Goal: Task Accomplishment & Management: Use online tool/utility

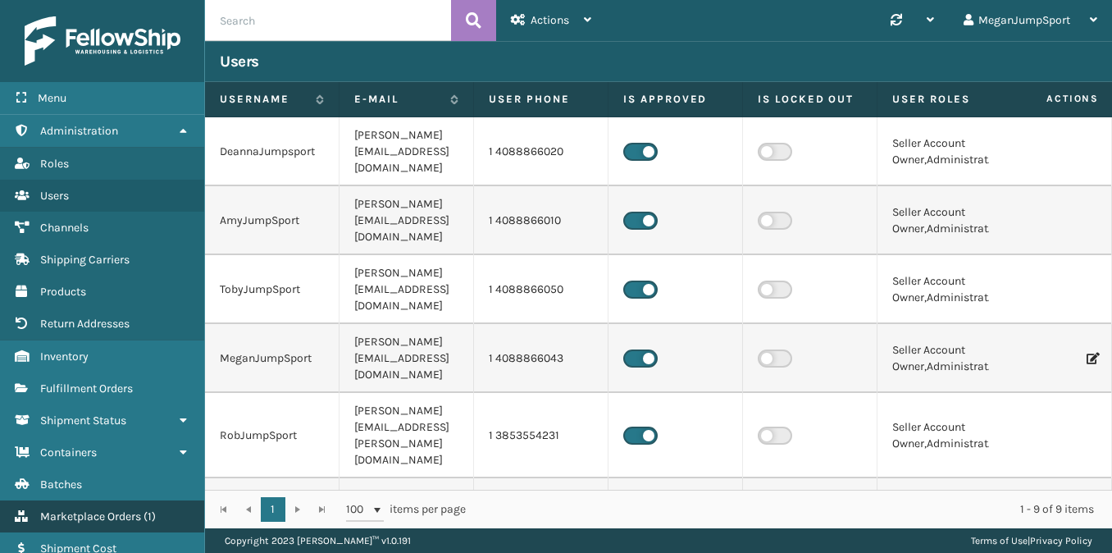
click at [92, 513] on span "Marketplace Orders" at bounding box center [90, 516] width 101 height 14
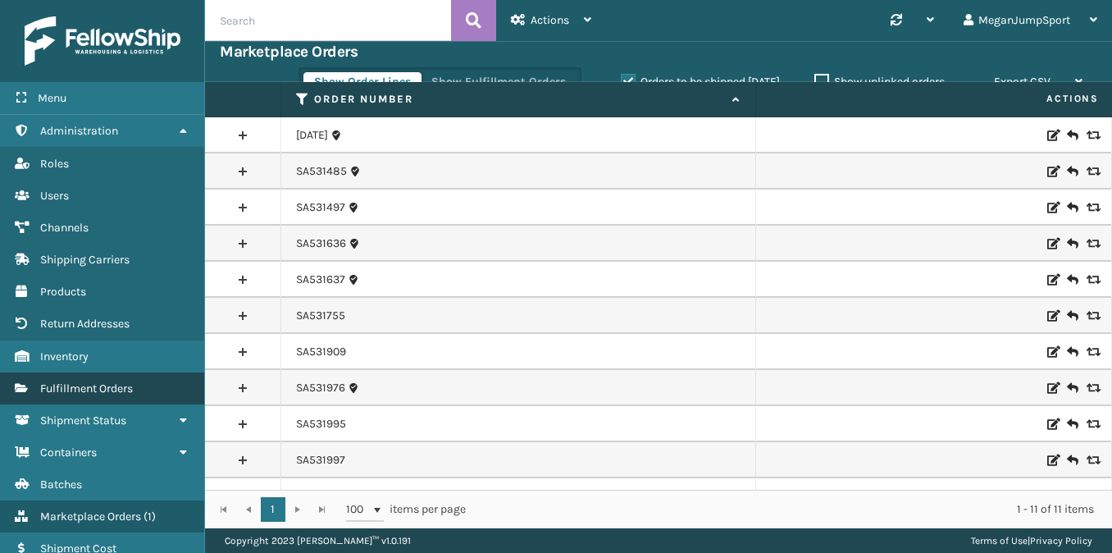
click at [69, 372] on link "Fulfillment Orders" at bounding box center [102, 388] width 204 height 32
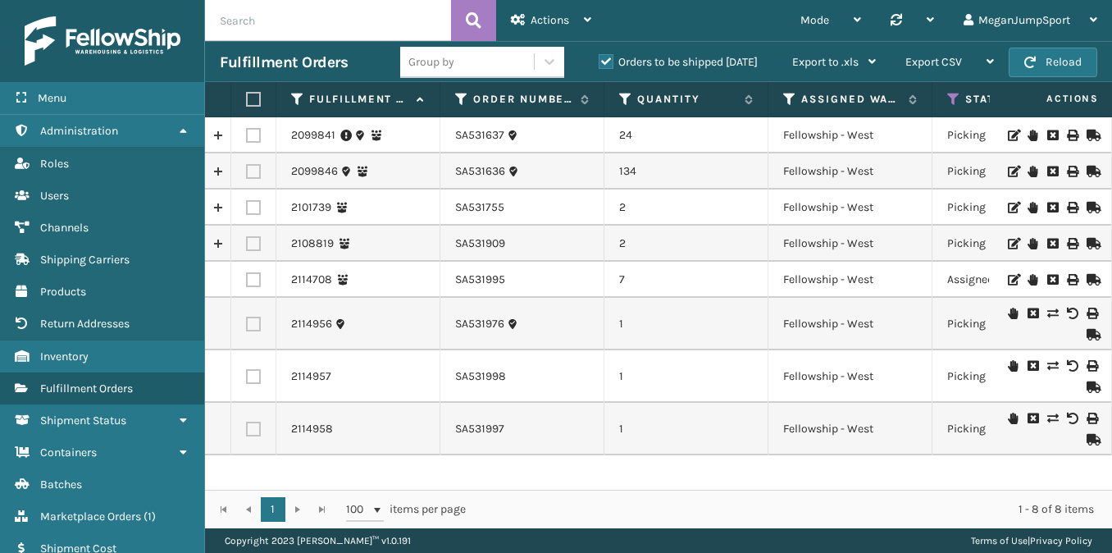
click at [332, 16] on input "text" at bounding box center [328, 20] width 246 height 41
paste input "SA531870"
type input "SA531870"
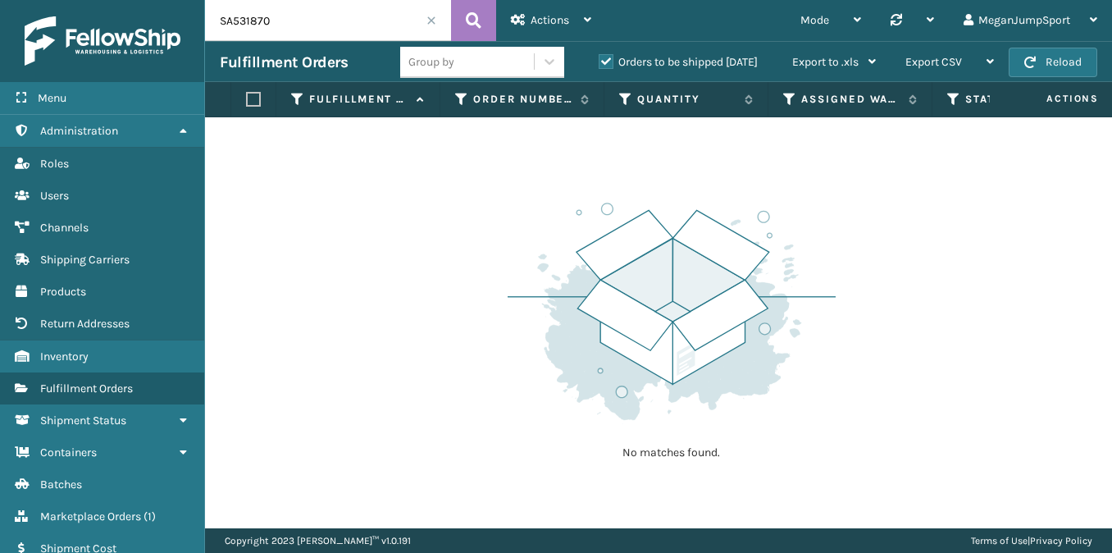
click at [613, 56] on label "Orders to be shipped [DATE]" at bounding box center [678, 62] width 159 height 14
click at [599, 56] on input "Orders to be shipped [DATE]" at bounding box center [599, 57] width 1 height 11
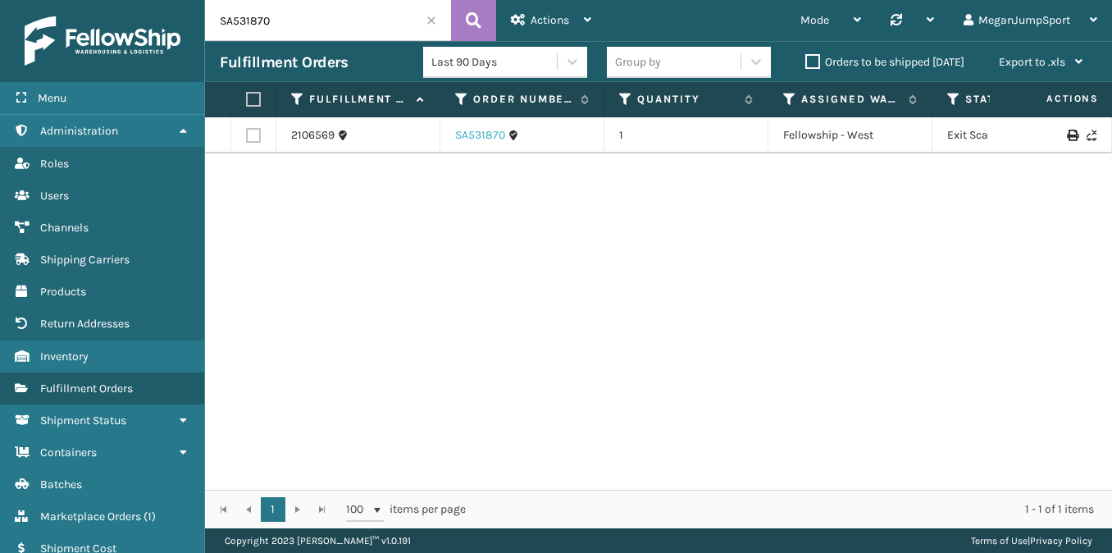
click at [475, 132] on link "SA531870" at bounding box center [480, 135] width 50 height 16
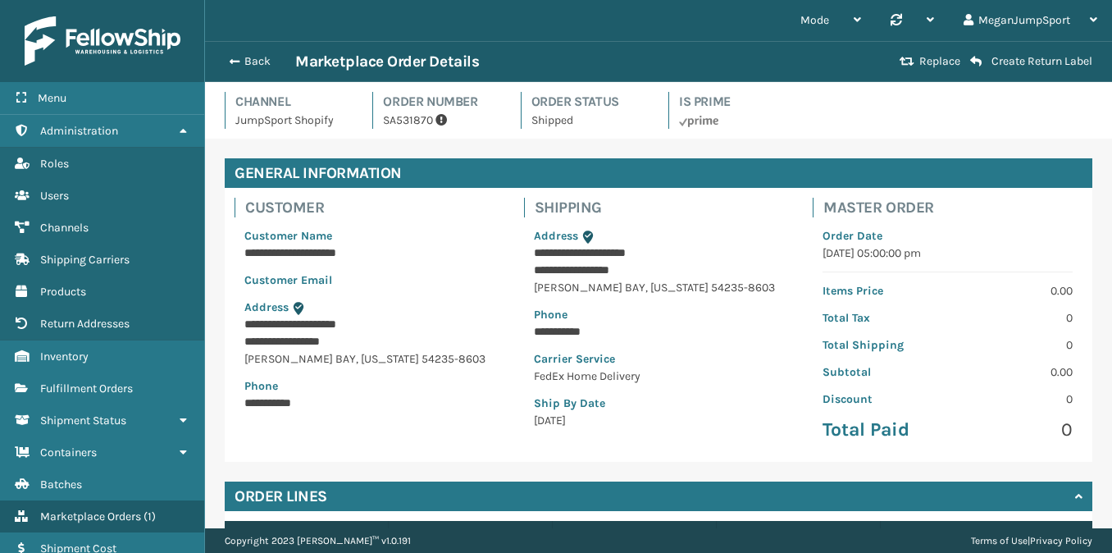
scroll to position [208, 0]
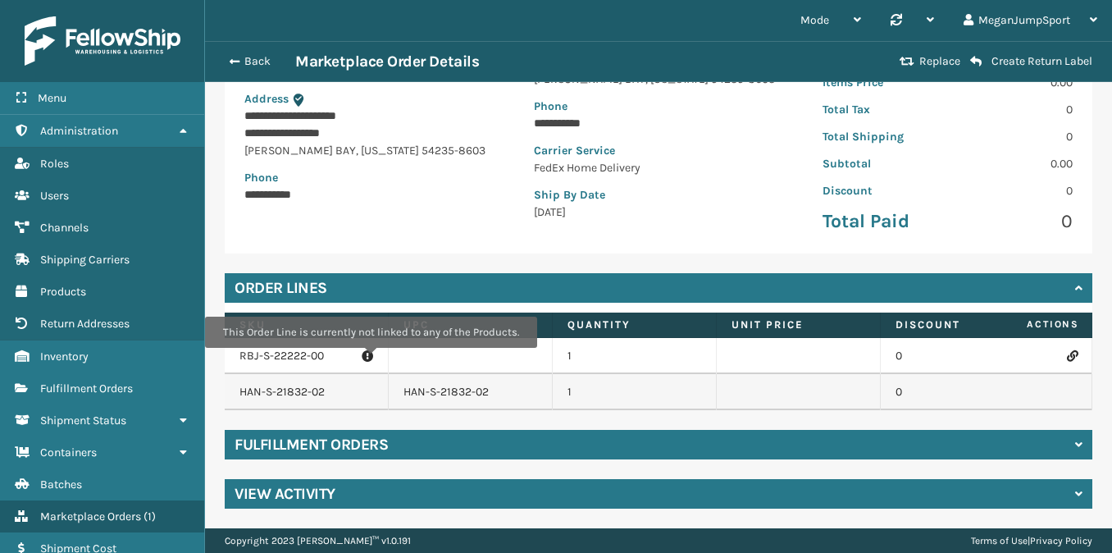
click at [369, 359] on icon at bounding box center [367, 356] width 11 height 16
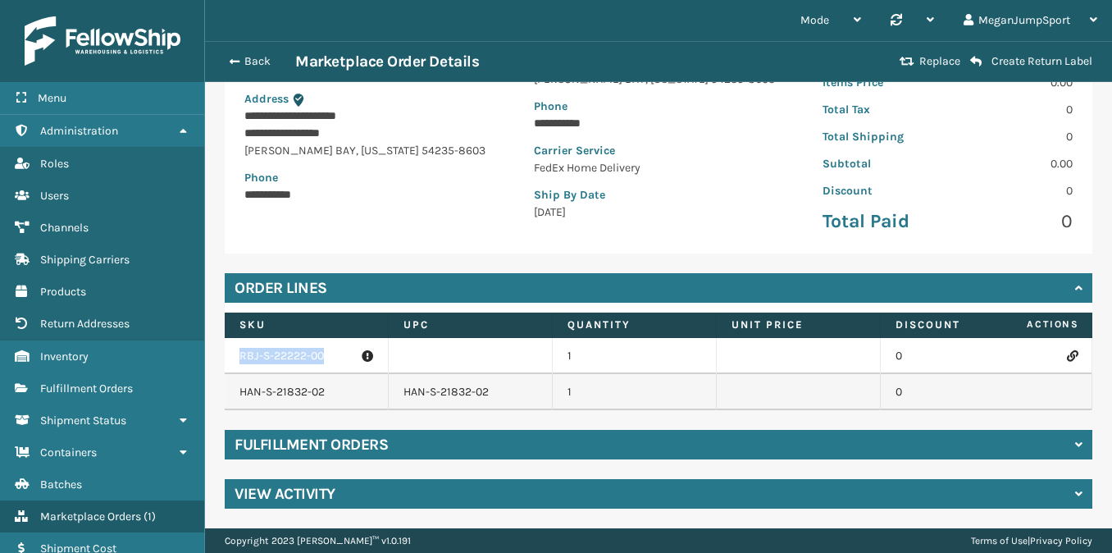
drag, startPoint x: 326, startPoint y: 355, endPoint x: 237, endPoint y: 353, distance: 88.6
click at [237, 353] on td "RBJ-S-22222-00" at bounding box center [307, 356] width 164 height 36
copy p "RBJ-S-22222-00"
click at [1071, 358] on icon at bounding box center [1072, 355] width 10 height 11
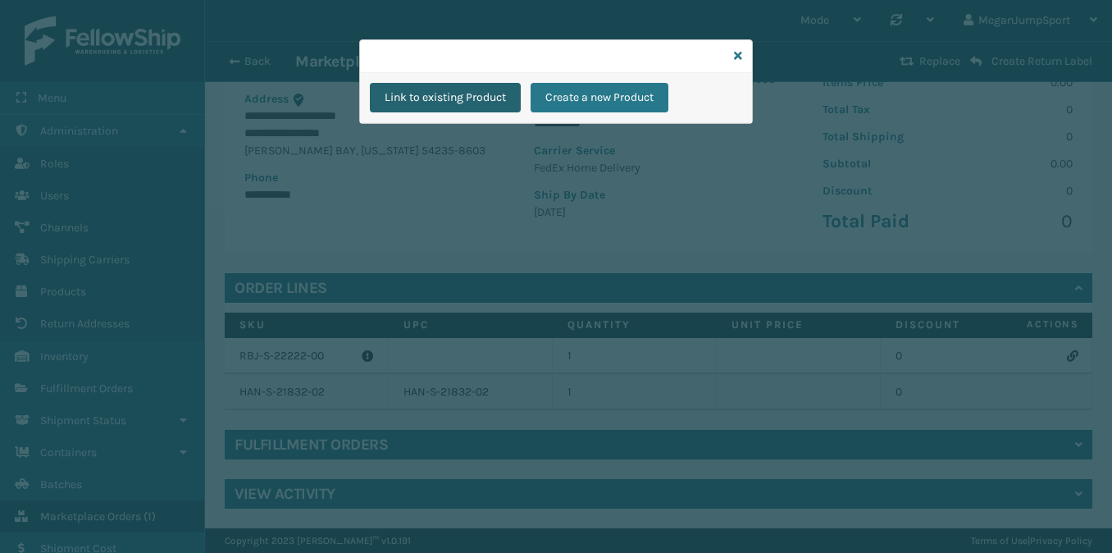
click at [454, 93] on button "Link to existing Product" at bounding box center [445, 98] width 151 height 30
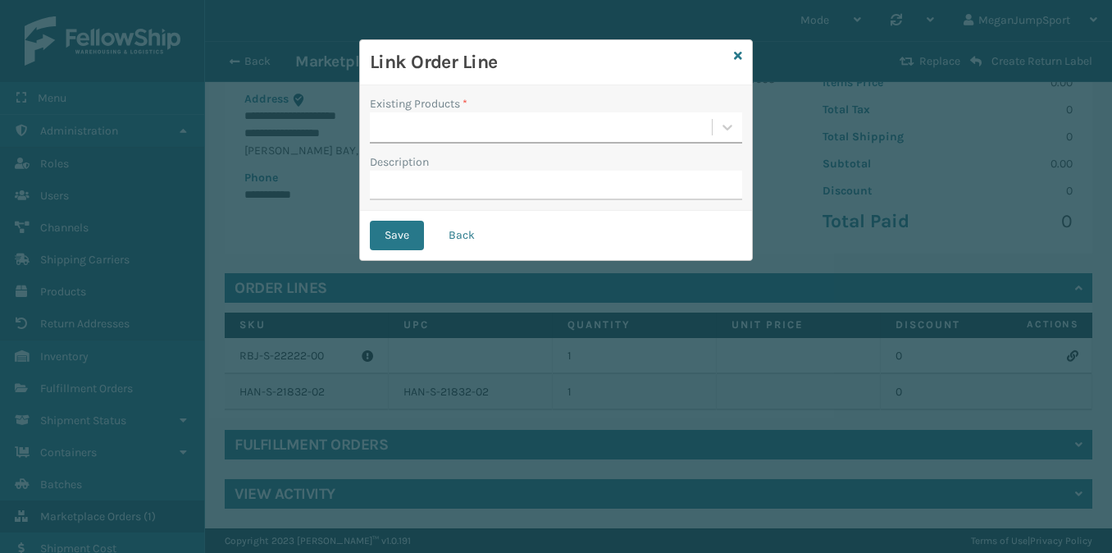
click at [677, 125] on div at bounding box center [541, 127] width 342 height 27
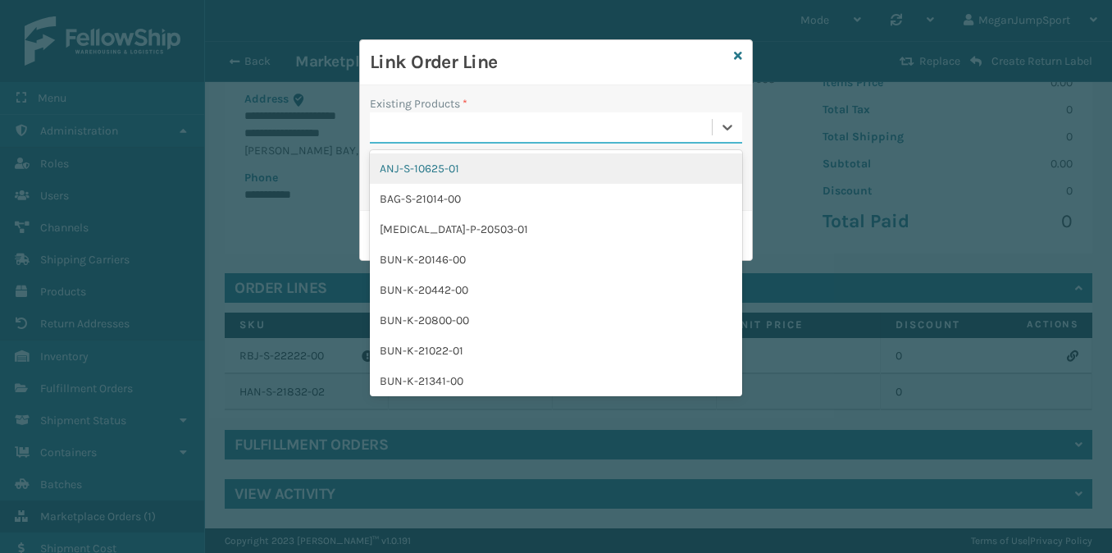
paste input "RBJ-S-22222-00"
type input "RBJ-S-22222-00"
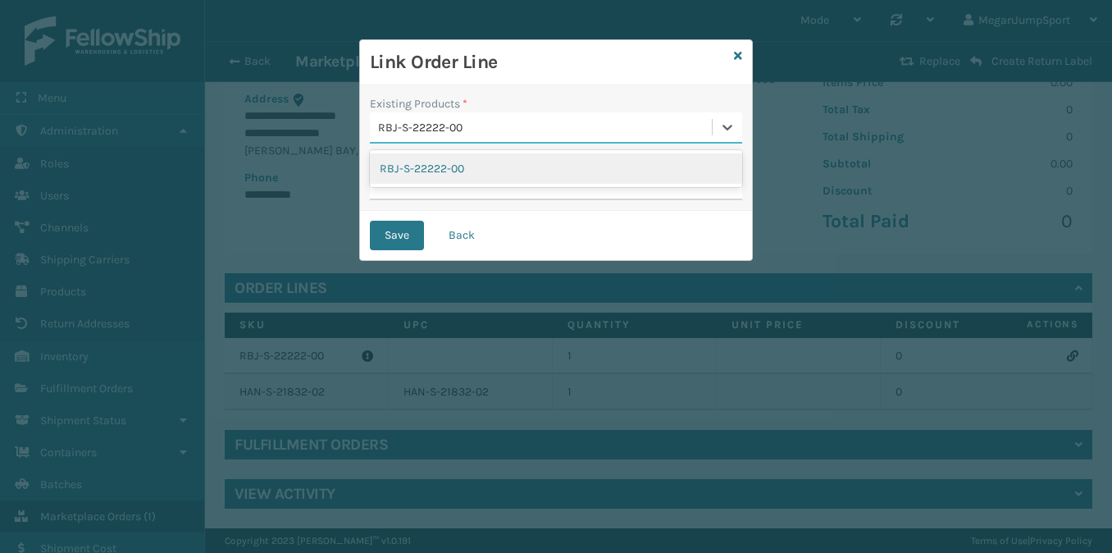
click at [444, 172] on div "RBJ-S-22222-00" at bounding box center [556, 168] width 372 height 30
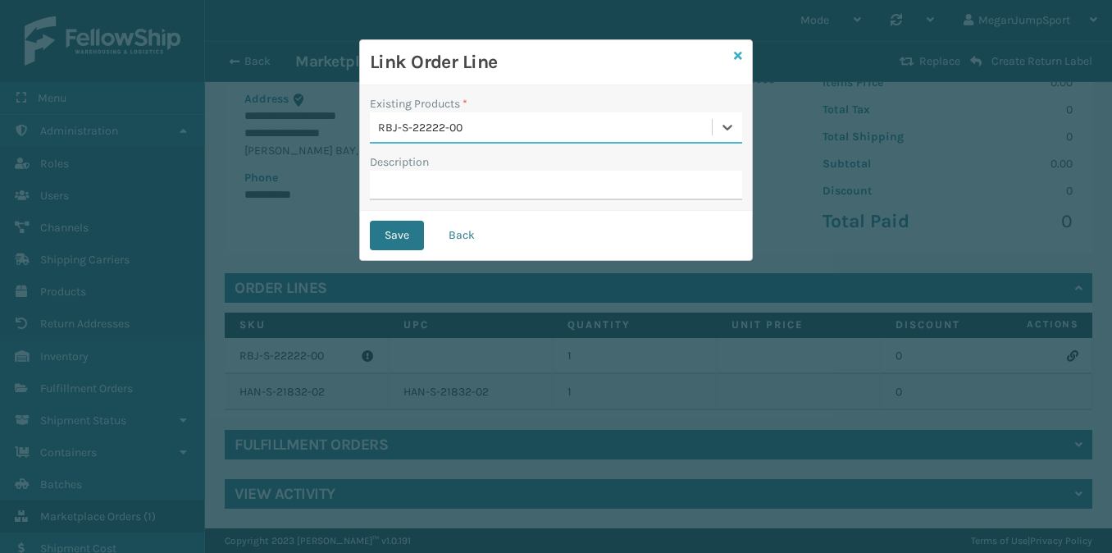
click at [734, 62] on link at bounding box center [738, 56] width 8 height 17
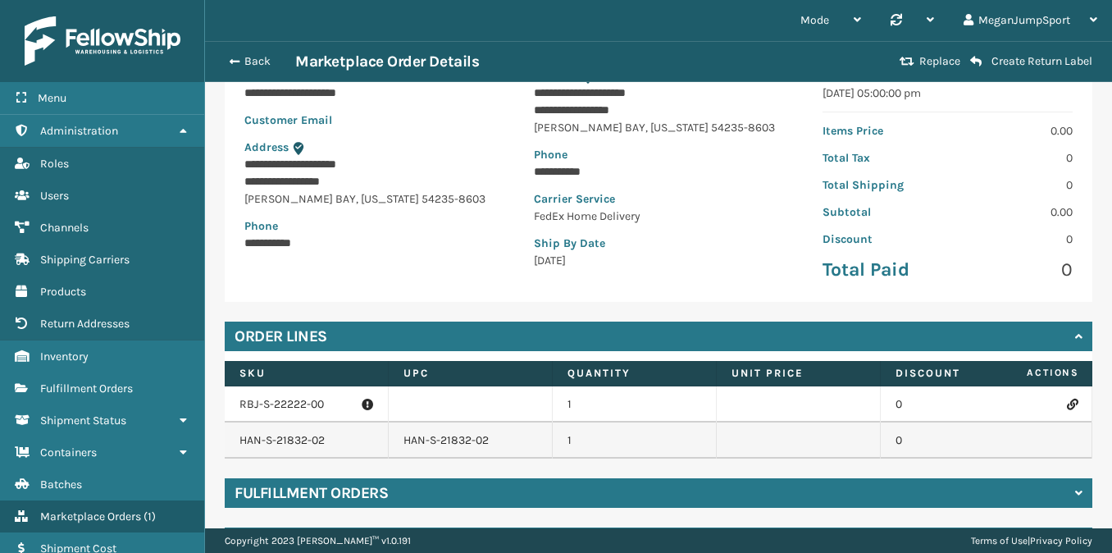
scroll to position [0, 0]
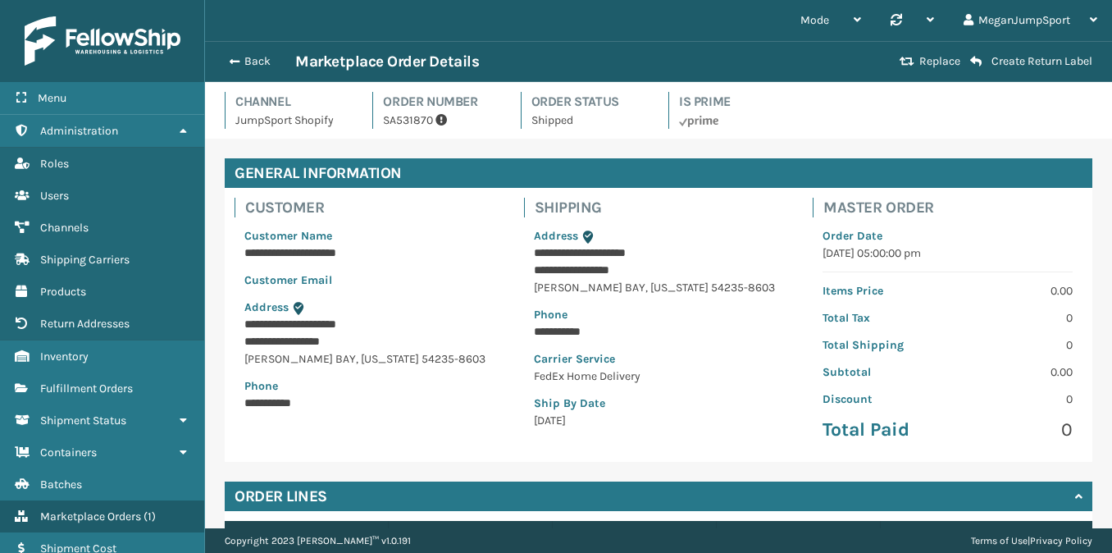
click at [411, 118] on p "SA531870" at bounding box center [441, 120] width 117 height 17
copy p "SA531870"
click at [240, 57] on button "Back" at bounding box center [257, 61] width 75 height 15
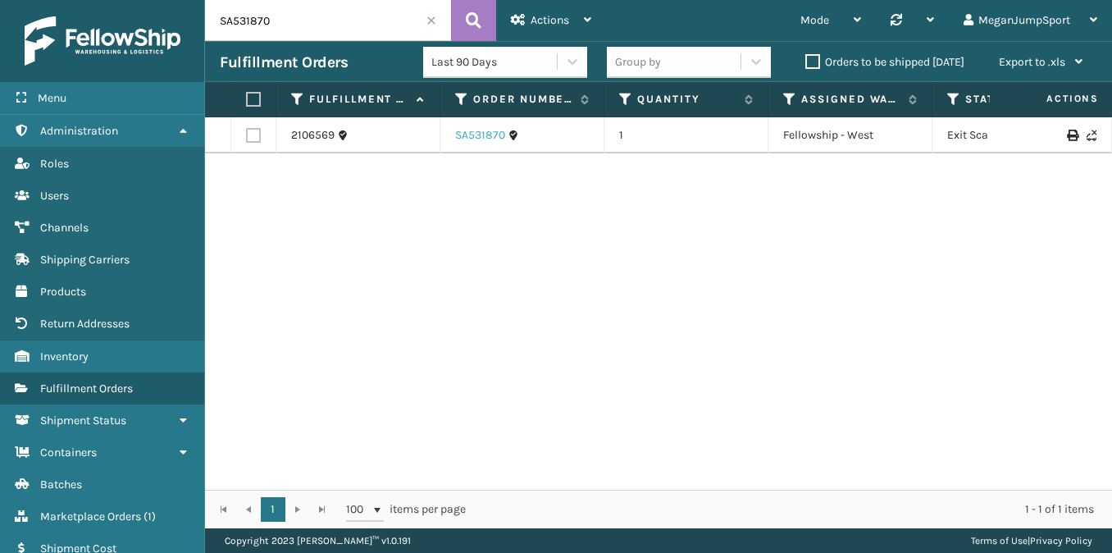
click at [476, 134] on link "SA531870" at bounding box center [480, 135] width 50 height 16
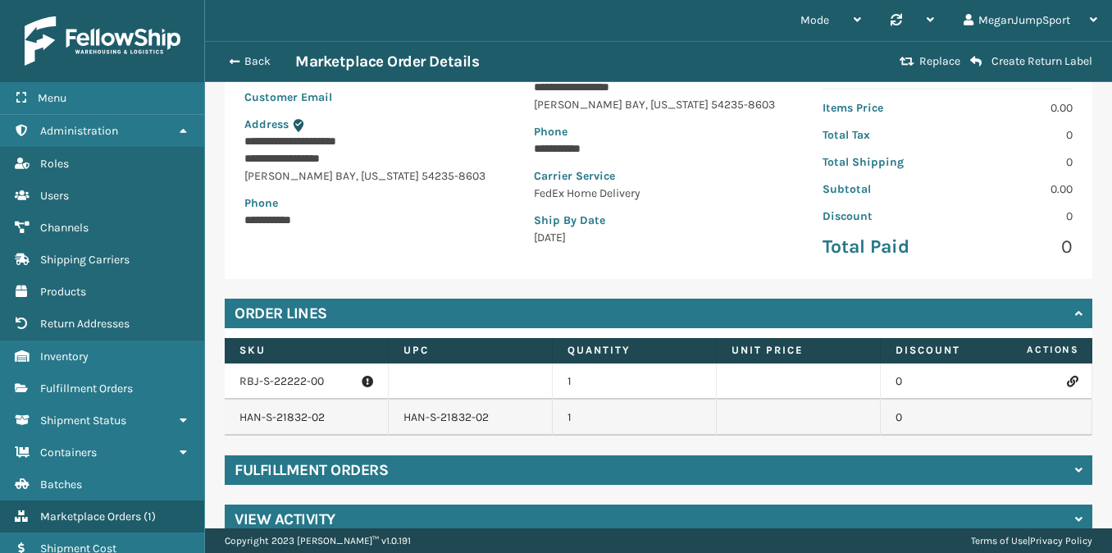
scroll to position [208, 0]
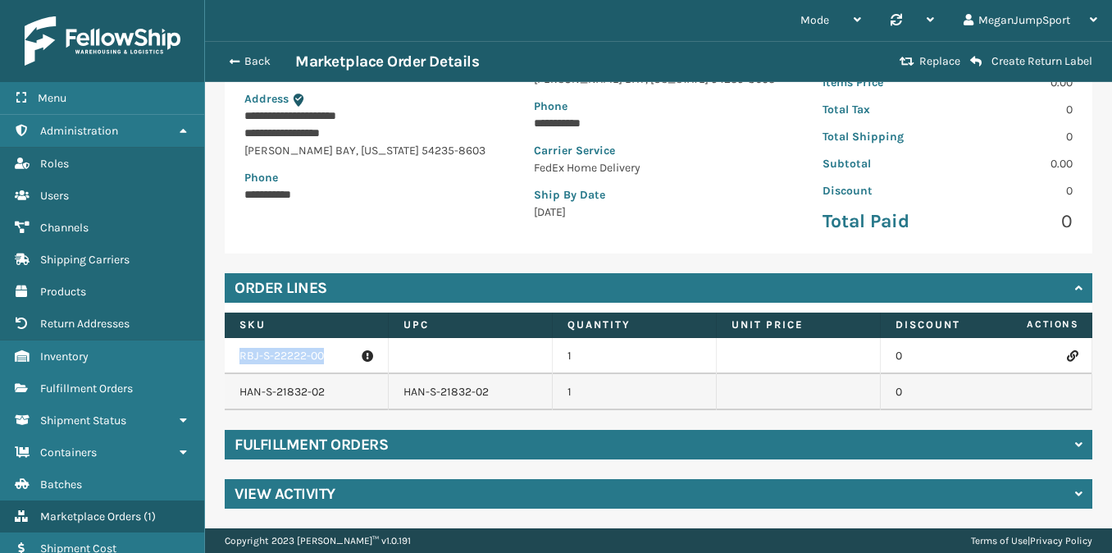
drag, startPoint x: 328, startPoint y: 361, endPoint x: 230, endPoint y: 352, distance: 98.8
click at [230, 352] on td "RBJ-S-22222-00" at bounding box center [307, 356] width 164 height 36
copy p "RBJ-S-22222-00"
